Goal: Find contact information: Find contact information

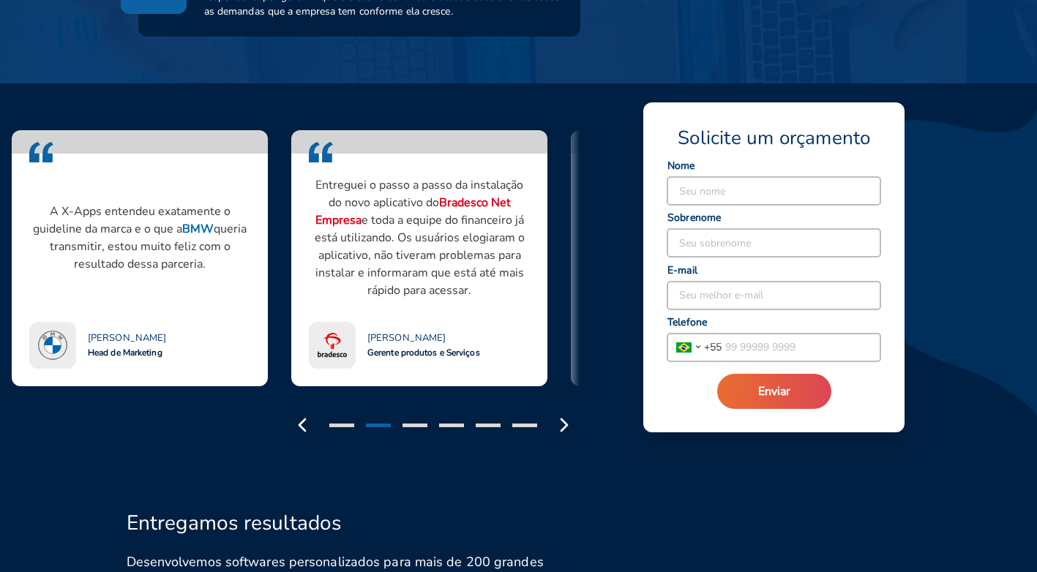
scroll to position [1170, 0]
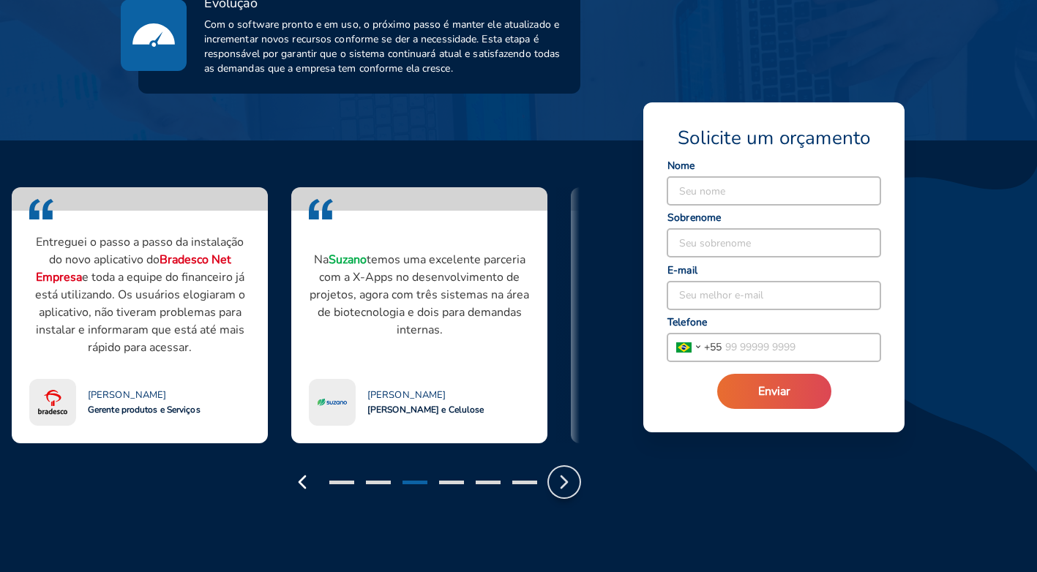
click at [560, 470] on icon "button" at bounding box center [563, 481] width 23 height 23
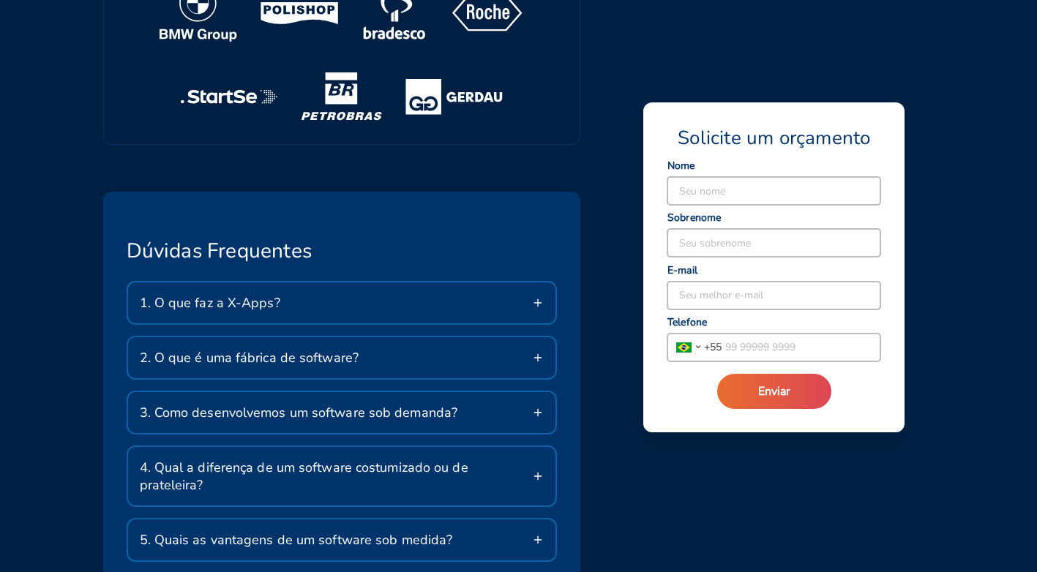
scroll to position [2465, 0]
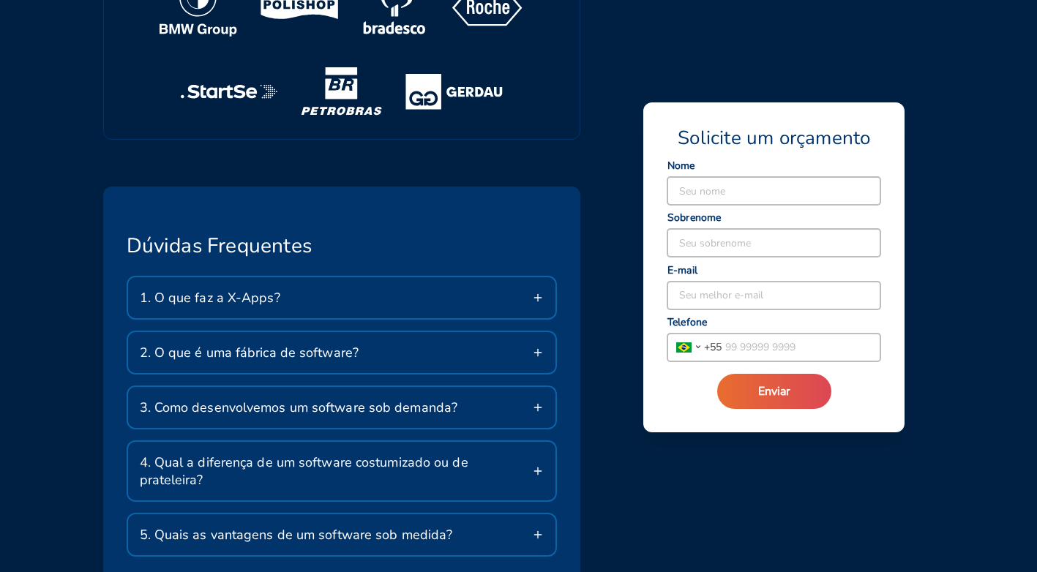
click at [538, 292] on icon at bounding box center [538, 298] width 12 height 12
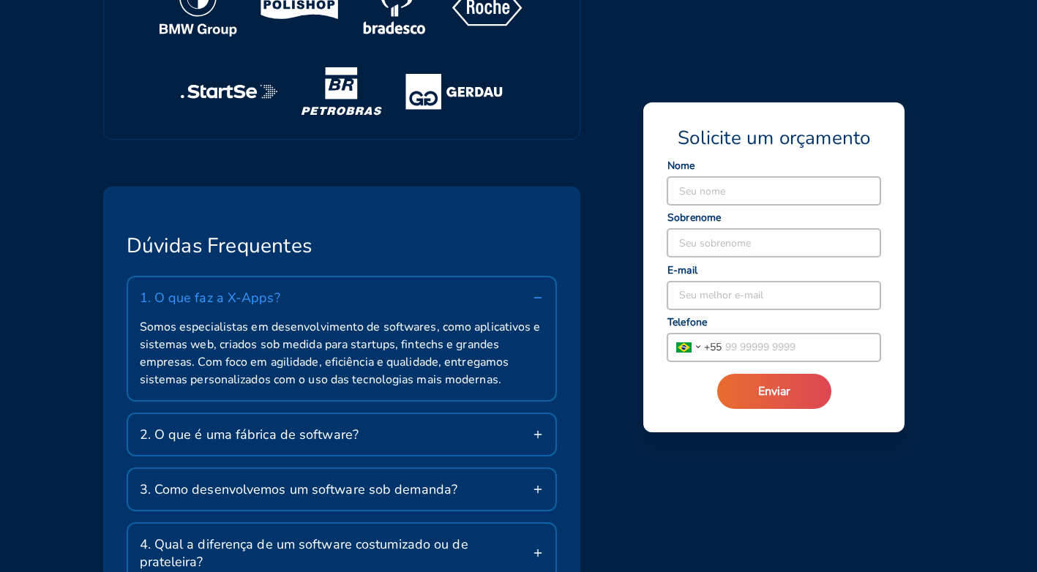
click at [541, 292] on icon at bounding box center [538, 298] width 12 height 12
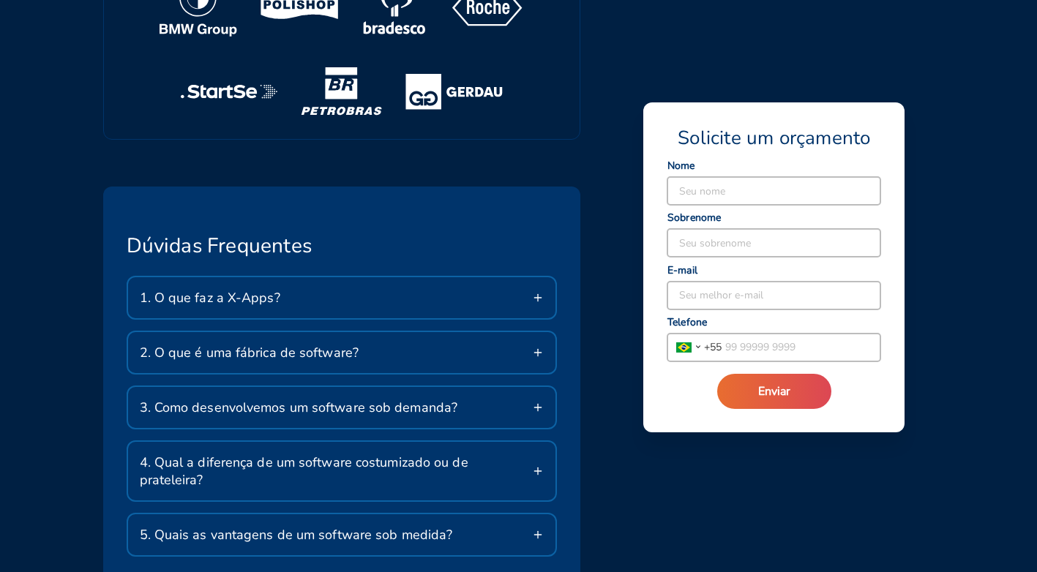
click at [535, 347] on icon at bounding box center [538, 353] width 12 height 12
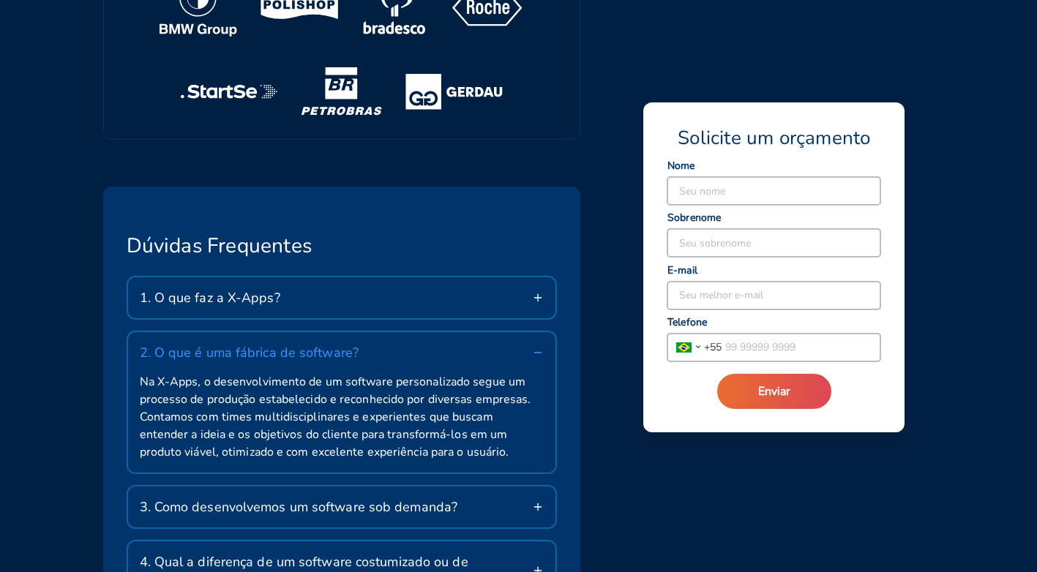
click at [535, 347] on icon at bounding box center [538, 353] width 12 height 12
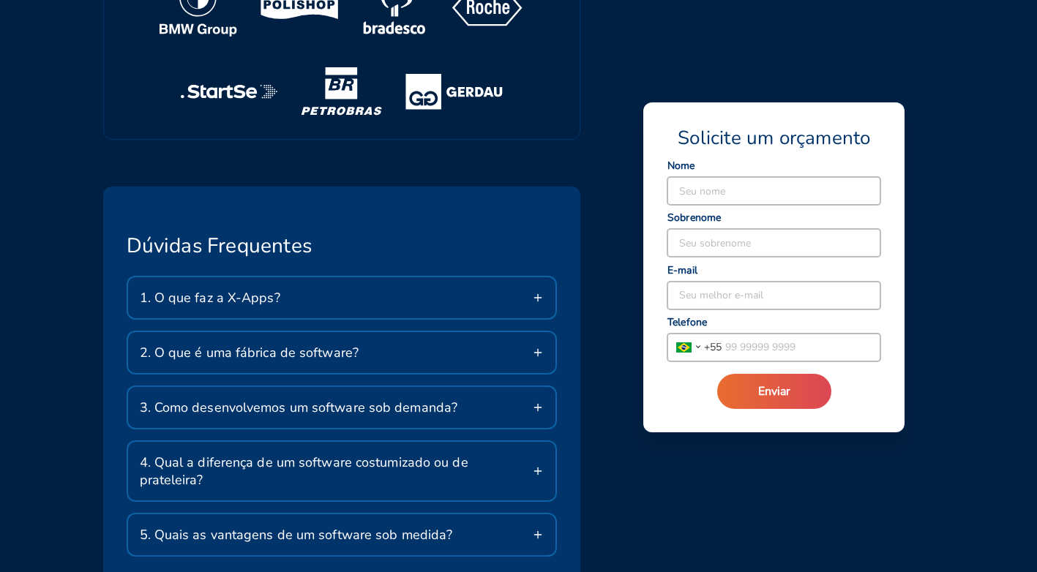
click at [536, 465] on icon at bounding box center [538, 471] width 12 height 12
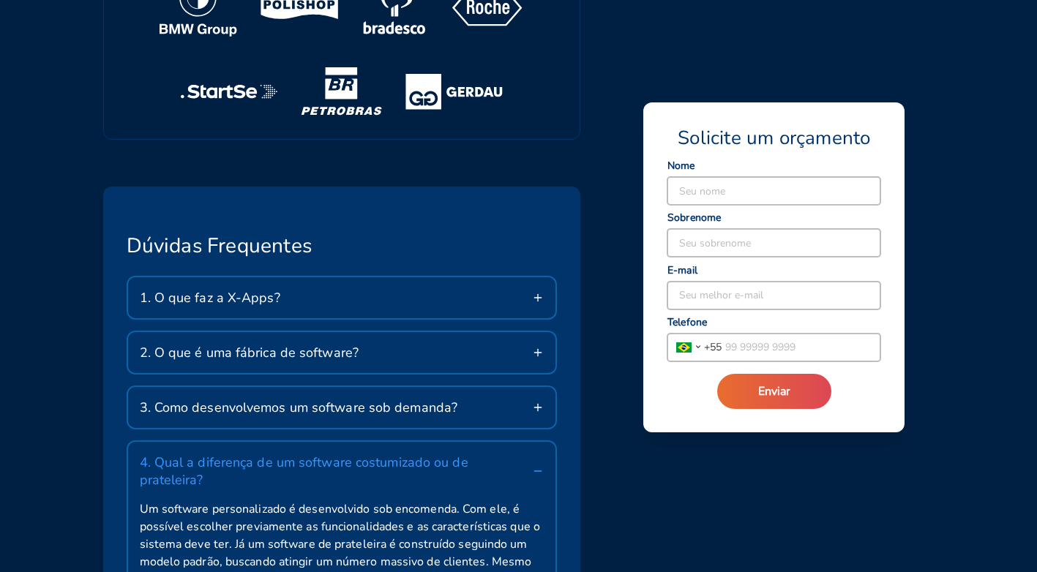
click at [535, 465] on icon at bounding box center [538, 471] width 12 height 12
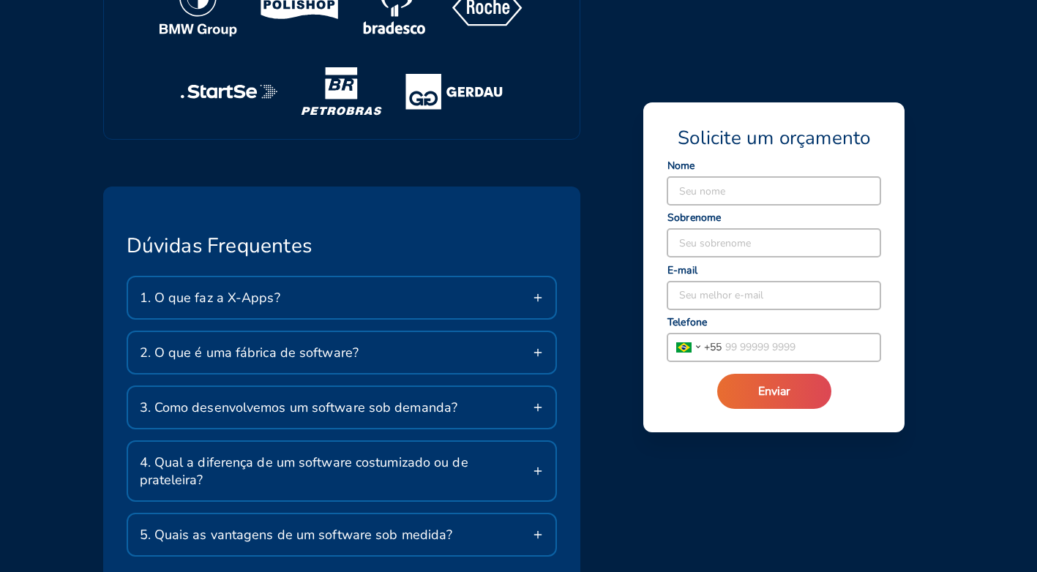
click at [541, 535] on line at bounding box center [537, 535] width 7 height 0
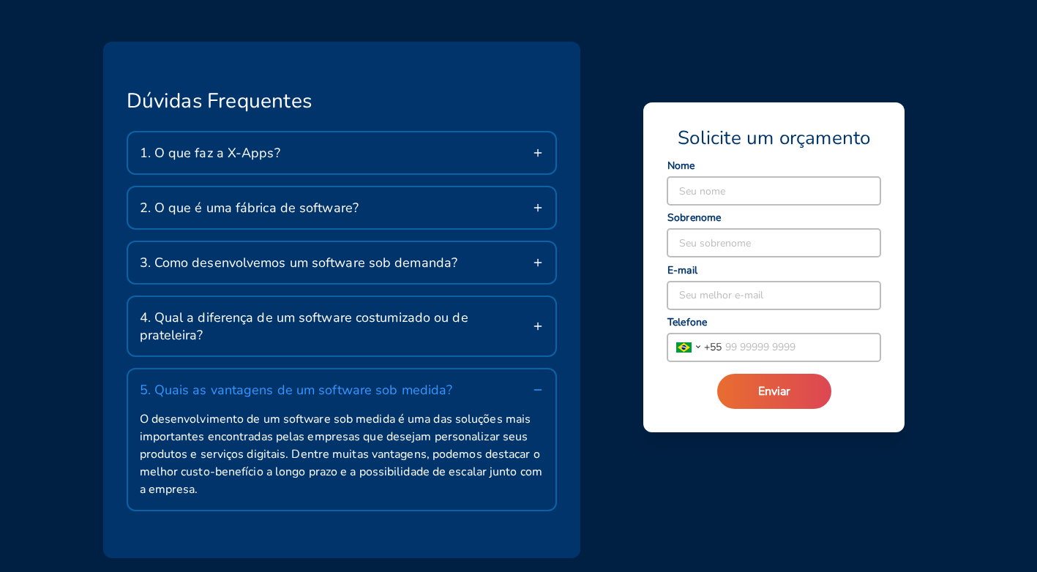
scroll to position [2611, 0]
click at [536, 388] on line at bounding box center [537, 388] width 7 height 0
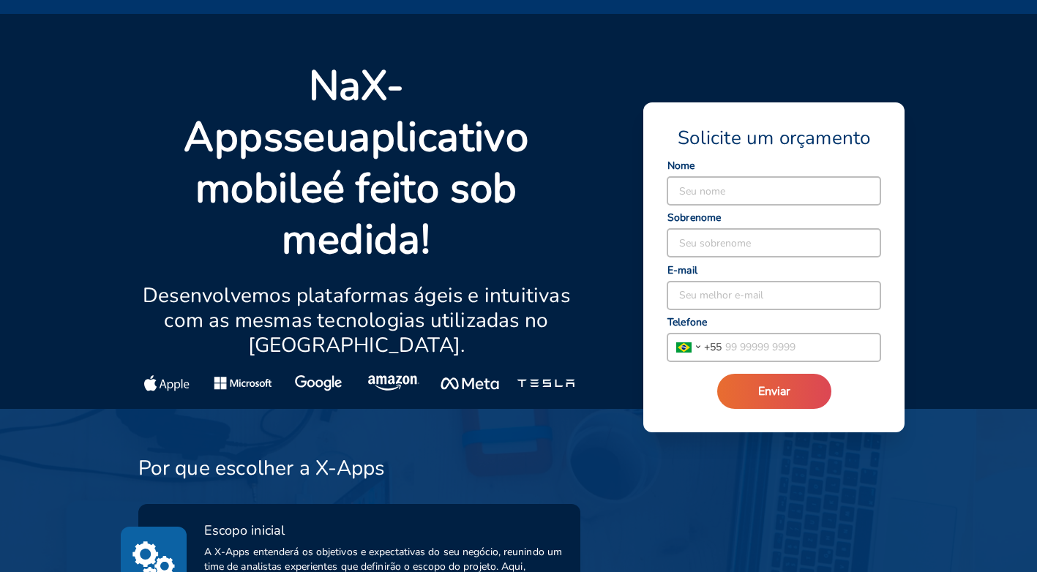
scroll to position [0, 0]
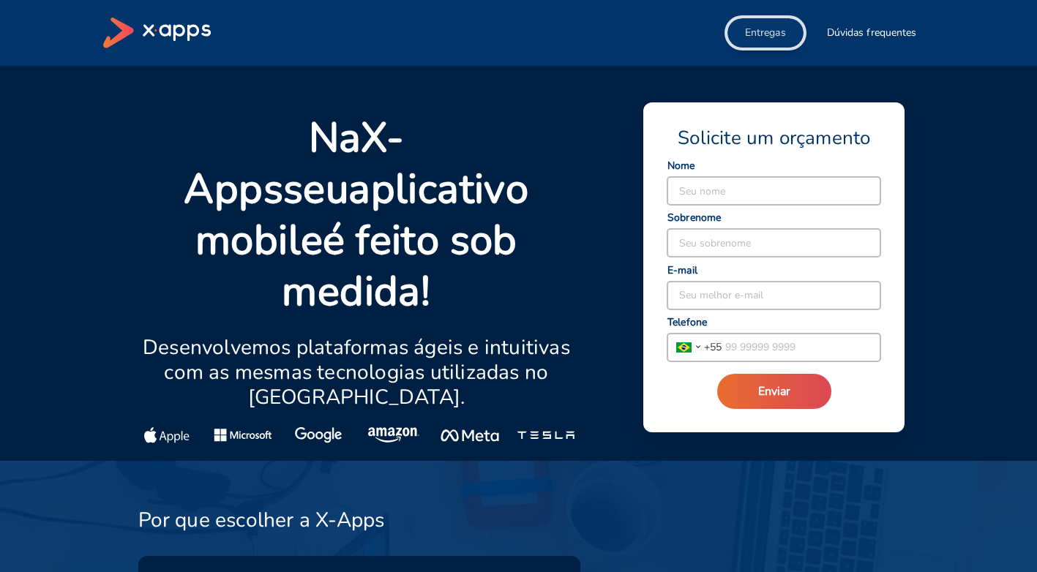
click at [756, 33] on span "Entregas" at bounding box center [765, 33] width 41 height 15
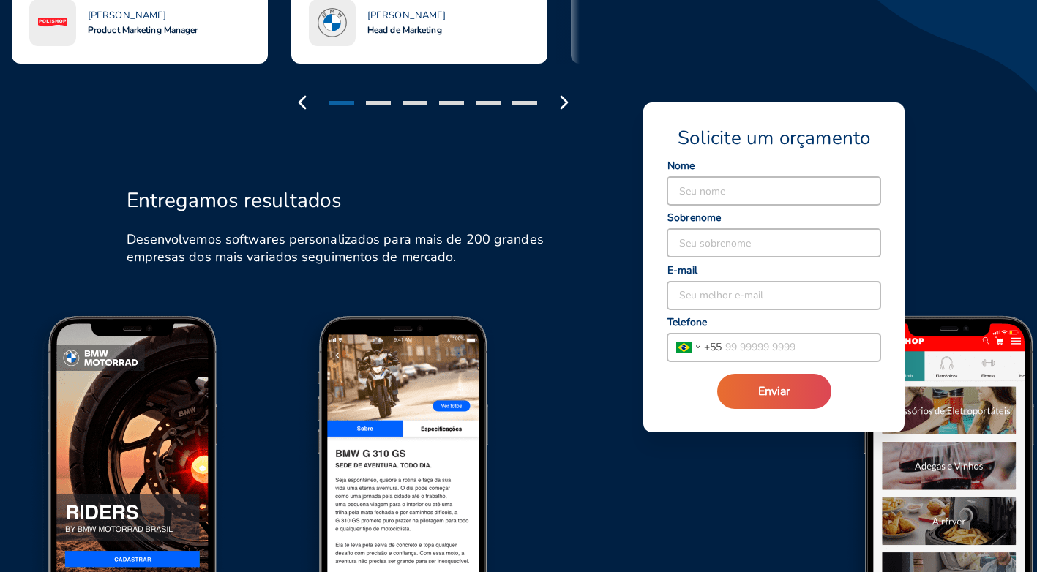
scroll to position [1640, 0]
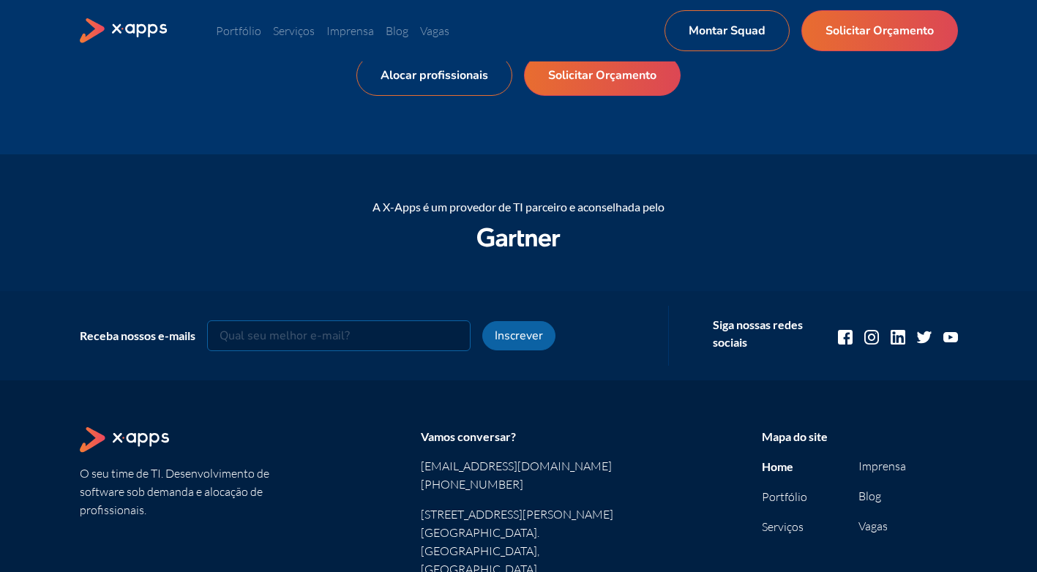
scroll to position [1903, 0]
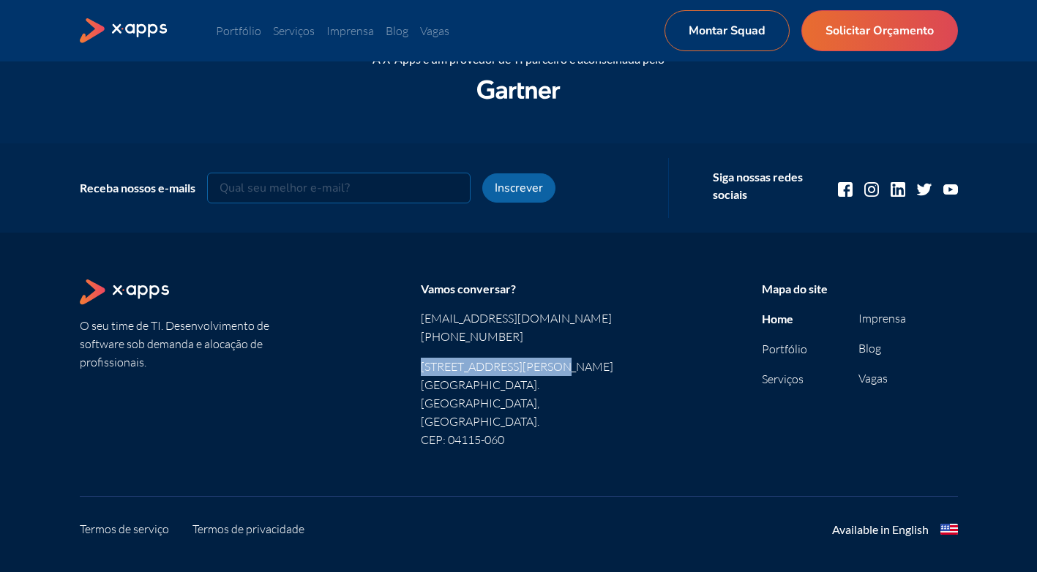
drag, startPoint x: 538, startPoint y: 369, endPoint x: 422, endPoint y: 372, distance: 115.6
click at [422, 372] on p "Rua Rodrigo Vieira, 126" at bounding box center [519, 367] width 196 height 18
copy p "Rua Rodrigo Vieira, 126"
click at [862, 374] on link "Vagas" at bounding box center [872, 378] width 29 height 15
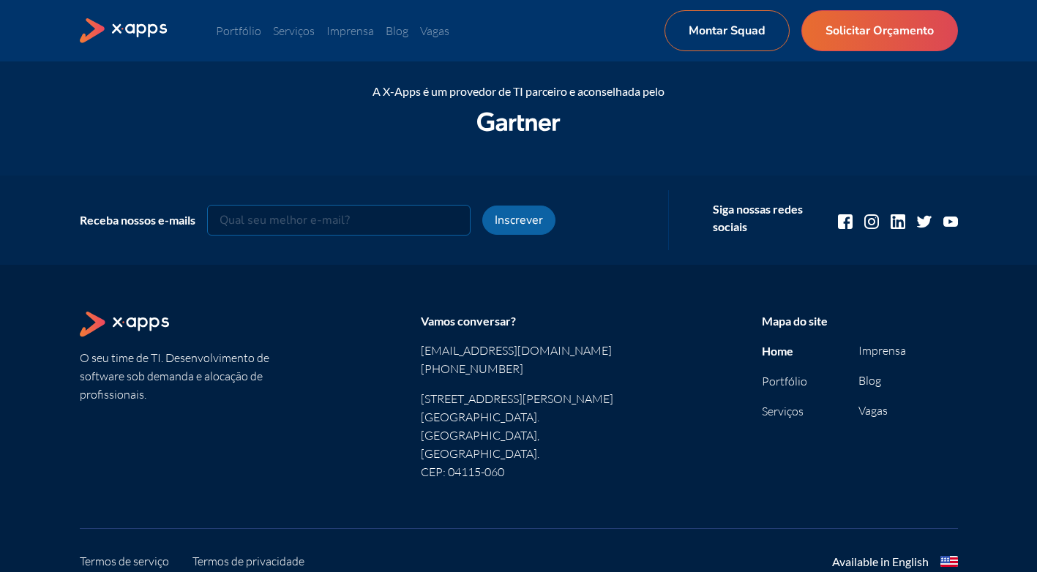
scroll to position [1903, 0]
